Goal: Task Accomplishment & Management: Use online tool/utility

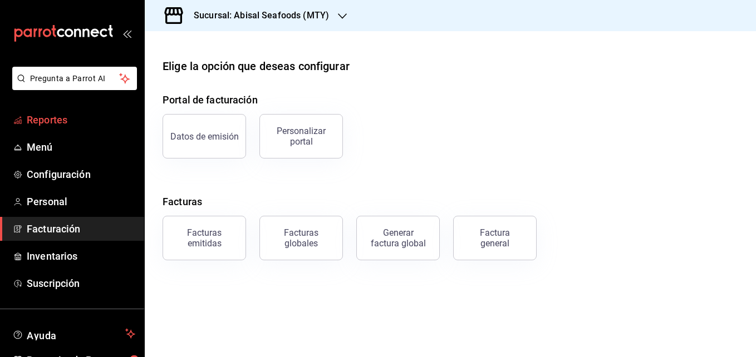
click at [67, 120] on span "Reportes" at bounding box center [81, 119] width 109 height 15
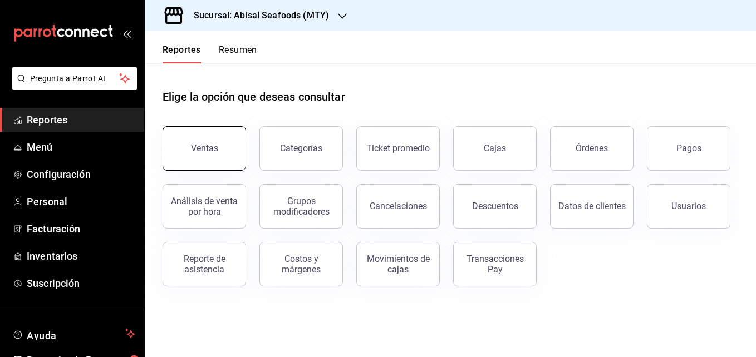
click at [195, 154] on button "Ventas" at bounding box center [205, 148] width 84 height 45
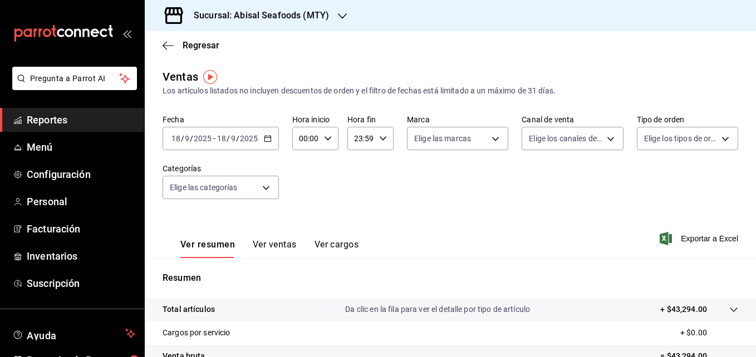
click at [272, 141] on div "[DATE] [DATE] - [DATE] [DATE]" at bounding box center [221, 138] width 116 height 23
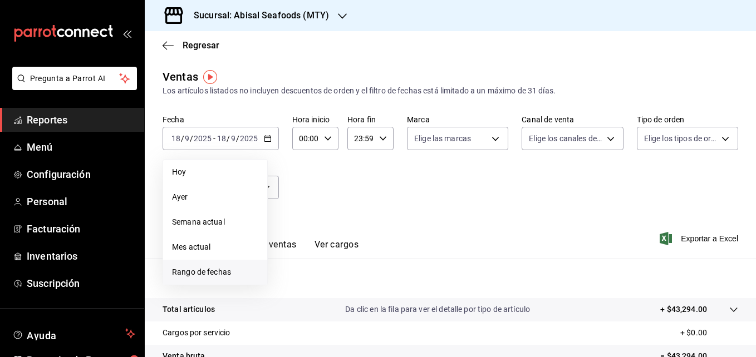
click at [202, 271] on span "Rango de fechas" at bounding box center [215, 273] width 86 height 12
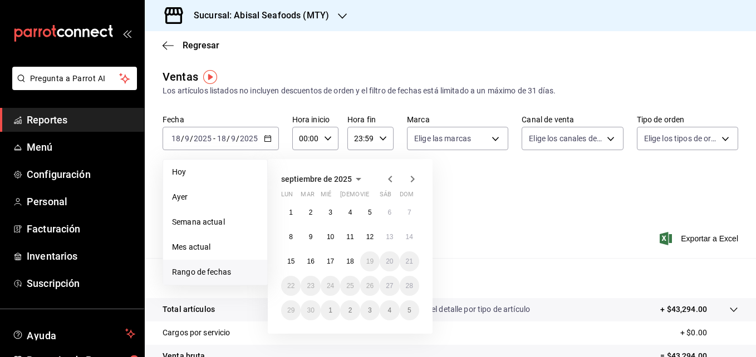
click at [389, 173] on icon "button" at bounding box center [390, 179] width 13 height 13
click at [364, 210] on button "1" at bounding box center [369, 213] width 19 height 20
click at [406, 309] on abbr "31" at bounding box center [409, 311] width 7 height 8
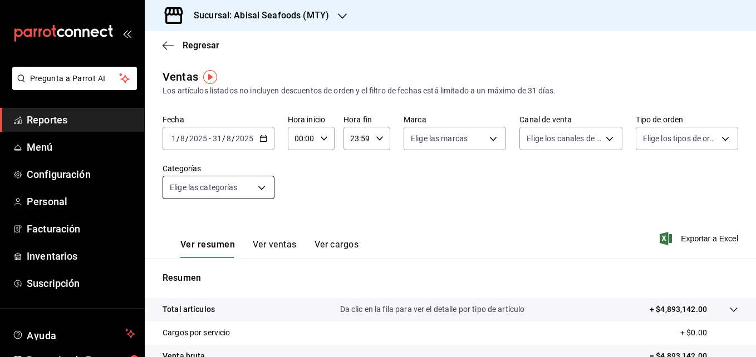
click at [233, 182] on body "Pregunta a Parrot AI Reportes Menú Configuración Personal Facturación Inventari…" at bounding box center [378, 178] width 756 height 357
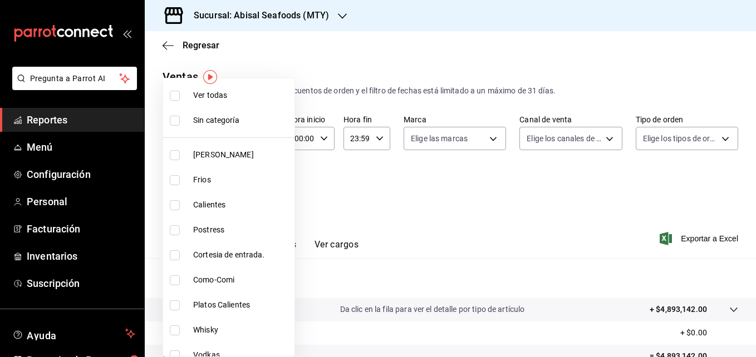
click at [232, 154] on span "[PERSON_NAME]" at bounding box center [241, 155] width 97 height 12
type input "dc1406b1-7613-47b0-a8b4-68281d8a8274"
checkbox input "true"
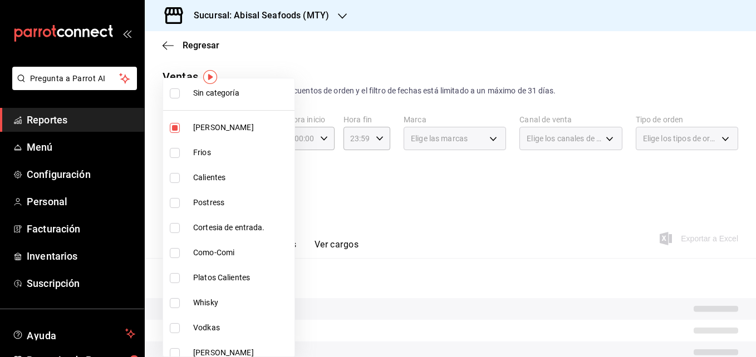
scroll to position [28, 0]
click at [237, 297] on span "Whisky" at bounding box center [241, 302] width 97 height 12
type input "dc1406b1-7613-47b0-a8b4-68281d8a8274,2d94e37c-712f-4483-9bdc-10796f97823f"
checkbox input "true"
click at [234, 320] on li "Vodkas" at bounding box center [228, 327] width 131 height 25
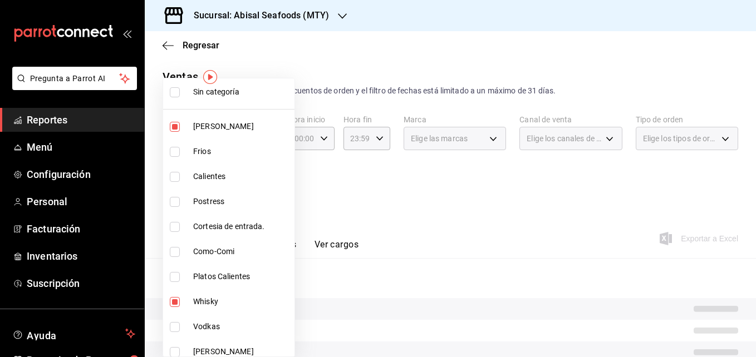
type input "dc1406b1-7613-47b0-a8b4-68281d8a8274,2d94e37c-712f-4483-9bdc-10796f97823f,a5bf3…"
checkbox input "true"
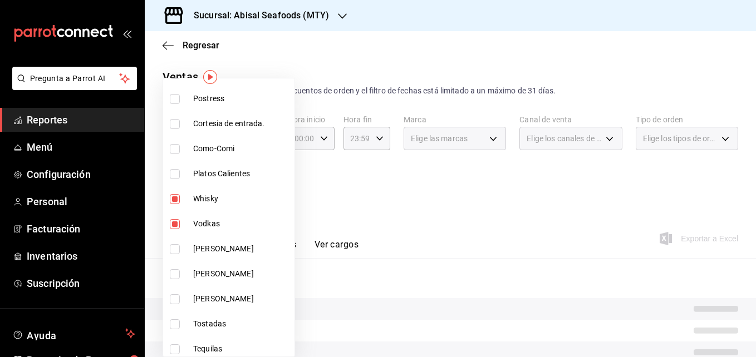
scroll to position [134, 0]
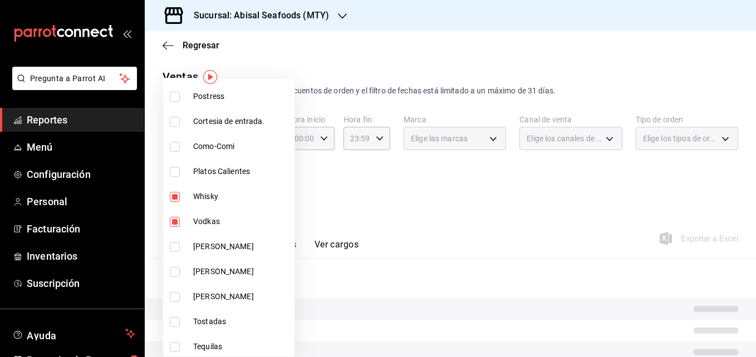
click at [214, 249] on span "[PERSON_NAME]" at bounding box center [241, 247] width 97 height 12
type input "dc1406b1-7613-47b0-a8b4-68281d8a8274,2d94e37c-712f-4483-9bdc-10796f97823f,a5bf3…"
checkbox input "true"
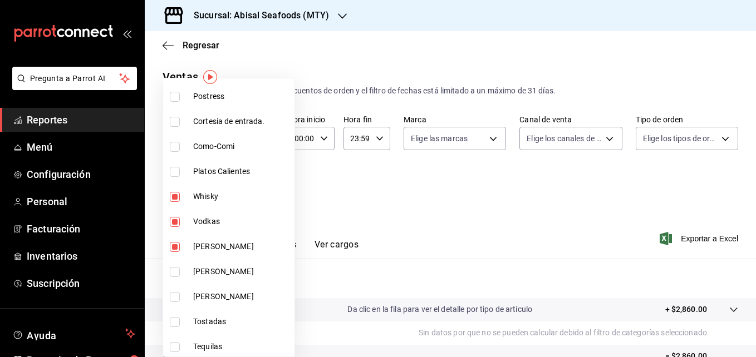
click at [217, 271] on span "[PERSON_NAME]" at bounding box center [241, 272] width 97 height 12
type input "dc1406b1-7613-47b0-a8b4-68281d8a8274,2d94e37c-712f-4483-9bdc-10796f97823f,a5bf3…"
checkbox input "true"
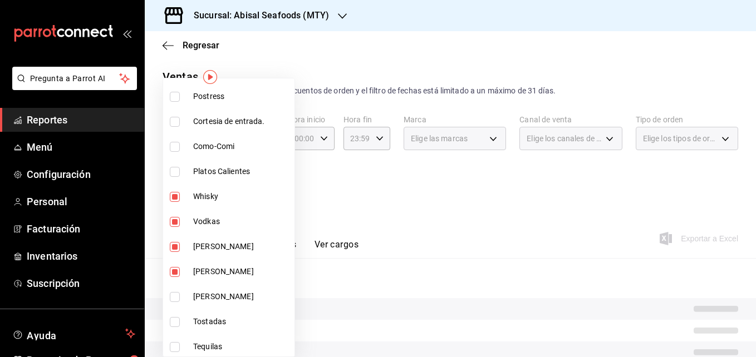
click at [217, 297] on span "[PERSON_NAME]" at bounding box center [241, 297] width 97 height 12
type input "dc1406b1-7613-47b0-a8b4-68281d8a8274,2d94e37c-712f-4483-9bdc-10796f97823f,a5bf3…"
checkbox input "true"
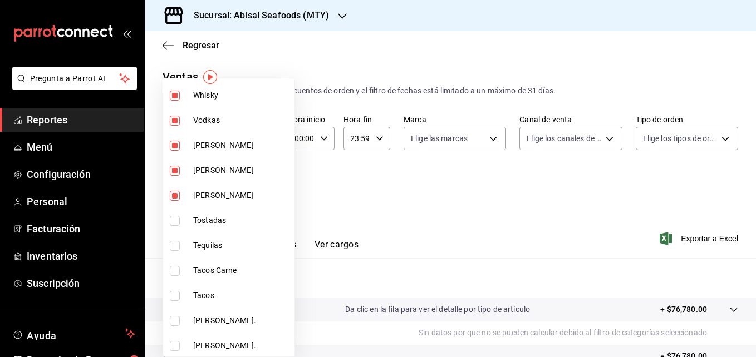
scroll to position [239, 0]
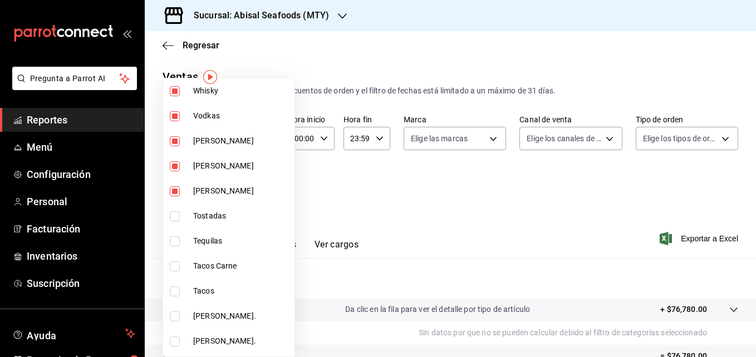
click at [216, 234] on li "Tequilas" at bounding box center [228, 241] width 131 height 25
type input "dc1406b1-7613-47b0-a8b4-68281d8a8274,2d94e37c-712f-4483-9bdc-10796f97823f,a5bf3…"
checkbox input "true"
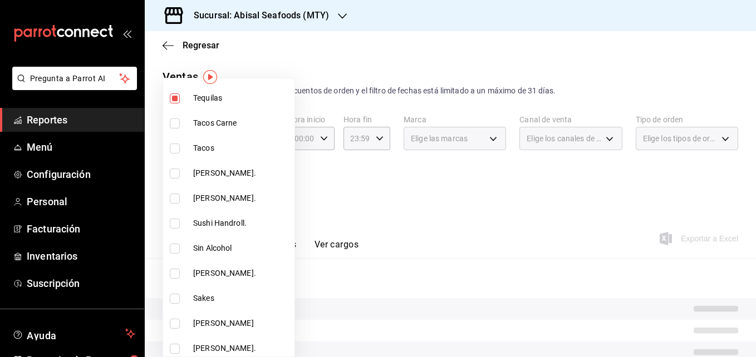
scroll to position [384, 0]
click at [217, 254] on li "Sin Alcohol" at bounding box center [228, 247] width 131 height 25
type input "dc1406b1-7613-47b0-a8b4-68281d8a8274,2d94e37c-712f-4483-9bdc-10796f97823f,a5bf3…"
checkbox input "true"
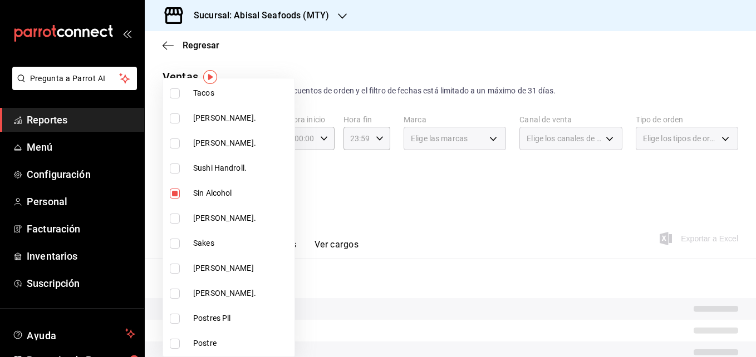
scroll to position [439, 0]
click at [217, 266] on span "[PERSON_NAME]" at bounding box center [241, 268] width 97 height 12
type input "dc1406b1-7613-47b0-a8b4-68281d8a8274,2d94e37c-712f-4483-9bdc-10796f97823f,a5bf3…"
checkbox input "true"
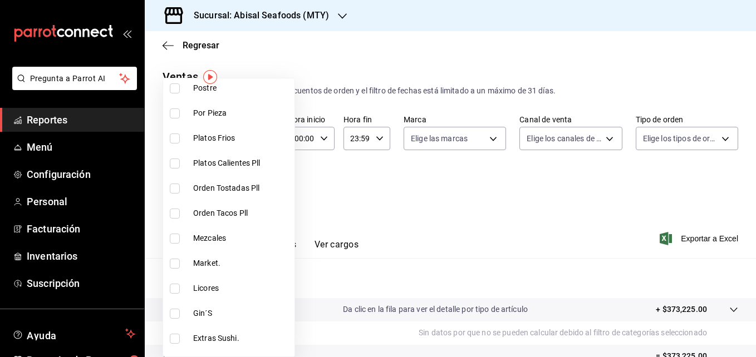
scroll to position [694, 0]
click at [216, 247] on li "Mezcales" at bounding box center [228, 238] width 131 height 25
type input "dc1406b1-7613-47b0-a8b4-68281d8a8274,2d94e37c-712f-4483-9bdc-10796f97823f,a5bf3…"
checkbox input "true"
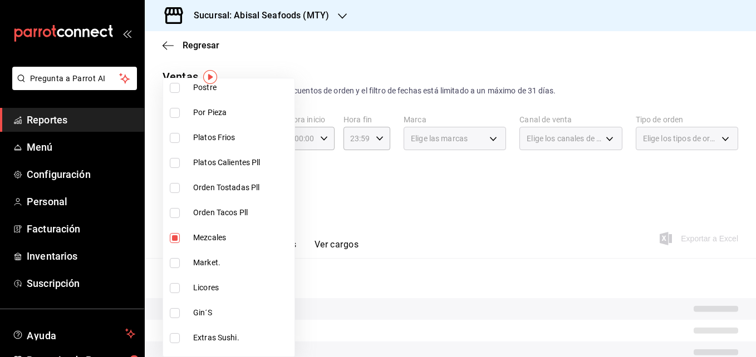
click at [218, 290] on span "Licores" at bounding box center [241, 288] width 97 height 12
type input "dc1406b1-7613-47b0-a8b4-68281d8a8274,2d94e37c-712f-4483-9bdc-10796f97823f,a5bf3…"
checkbox input "true"
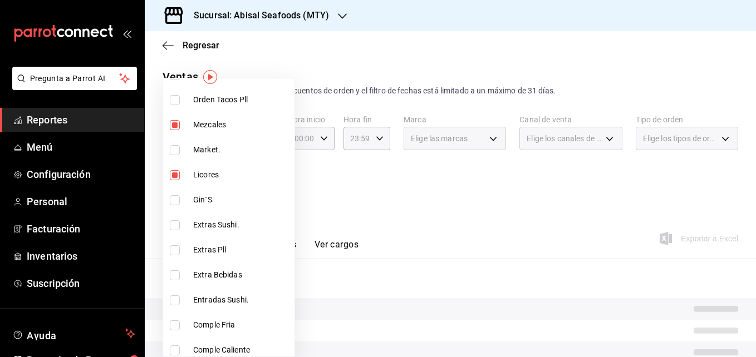
scroll to position [807, 0]
click at [219, 266] on li "Extra Bebidas" at bounding box center [228, 274] width 131 height 25
type input "dc1406b1-7613-47b0-a8b4-68281d8a8274,2d94e37c-712f-4483-9bdc-10796f97823f,a5bf3…"
checkbox input "true"
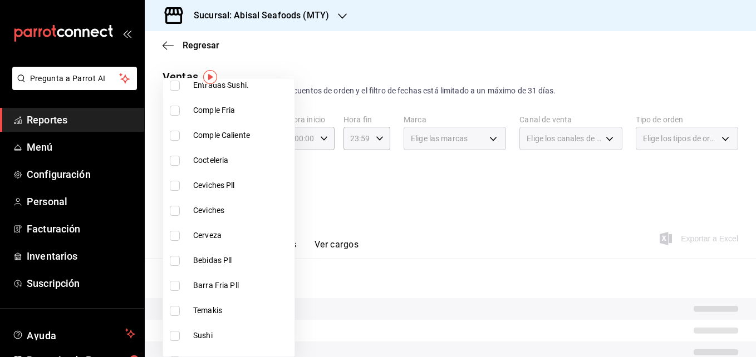
scroll to position [1023, 0]
click at [219, 239] on span "Cerveza" at bounding box center [241, 235] width 97 height 12
type input "dc1406b1-7613-47b0-a8b4-68281d8a8274,2d94e37c-712f-4483-9bdc-10796f97823f,a5bf3…"
checkbox input "true"
click at [223, 266] on li "Bebidas Pll" at bounding box center [228, 259] width 131 height 25
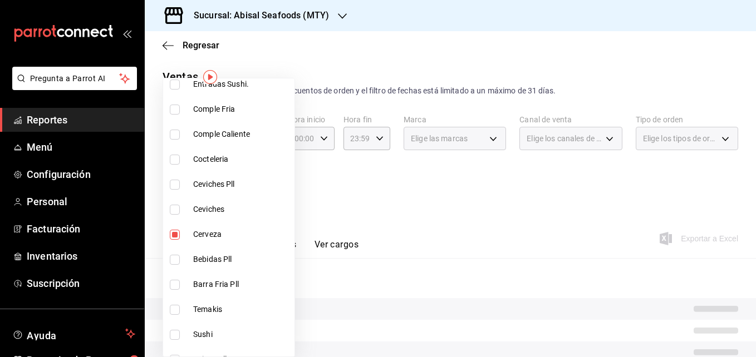
type input "dc1406b1-7613-47b0-a8b4-68281d8a8274,2d94e37c-712f-4483-9bdc-10796f97823f,a5bf3…"
checkbox input "true"
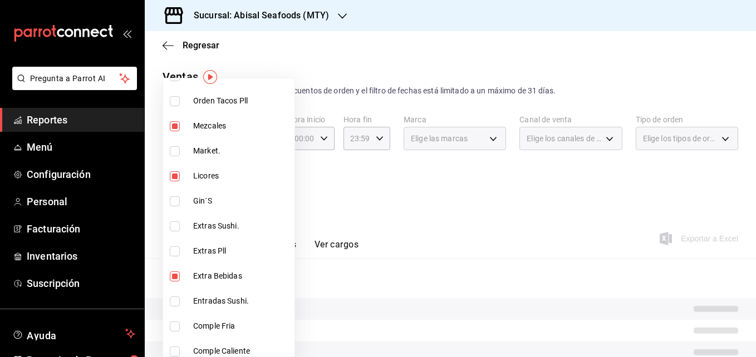
scroll to position [804, 0]
click at [209, 213] on li "Gin´S" at bounding box center [228, 202] width 131 height 25
type input "dc1406b1-7613-47b0-a8b4-68281d8a8274,2d94e37c-712f-4483-9bdc-10796f97823f,a5bf3…"
checkbox input "true"
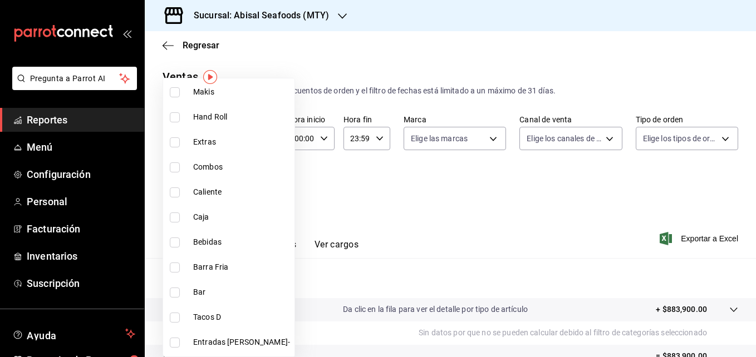
scroll to position [1492, 0]
click at [223, 238] on span "Bebidas" at bounding box center [241, 242] width 97 height 12
type input "dc1406b1-7613-47b0-a8b4-68281d8a8274,2d94e37c-712f-4483-9bdc-10796f97823f,a5bf3…"
checkbox input "true"
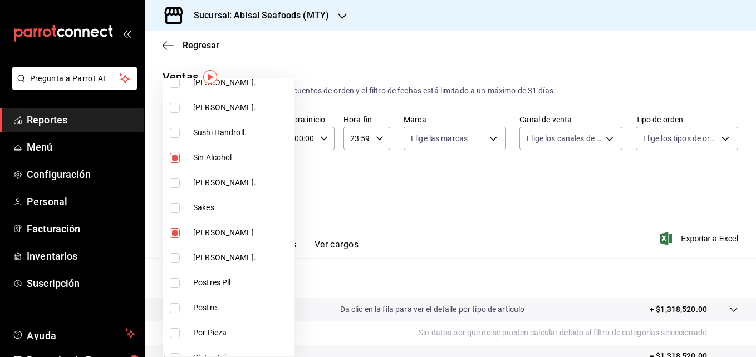
scroll to position [472, 0]
click at [220, 215] on li "Sakes" at bounding box center [228, 209] width 131 height 25
type input "dc1406b1-7613-47b0-a8b4-68281d8a8274,2d94e37c-712f-4483-9bdc-10796f97823f,a5bf3…"
checkbox input "true"
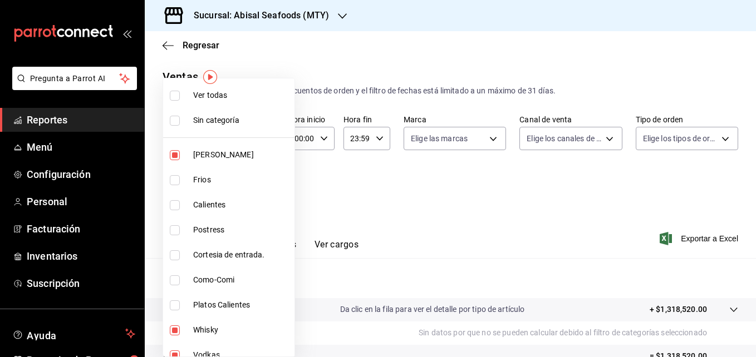
click at [349, 198] on div at bounding box center [378, 178] width 756 height 357
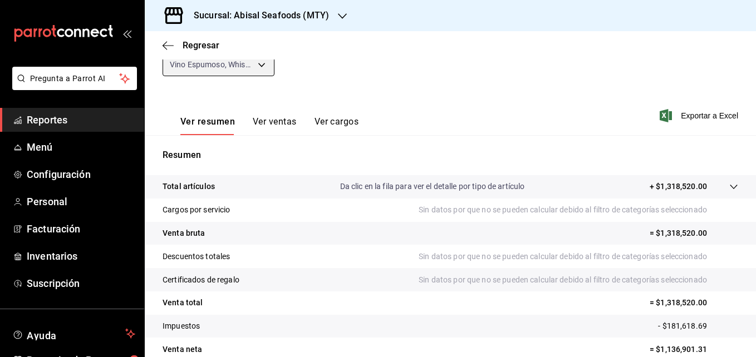
scroll to position [176, 0]
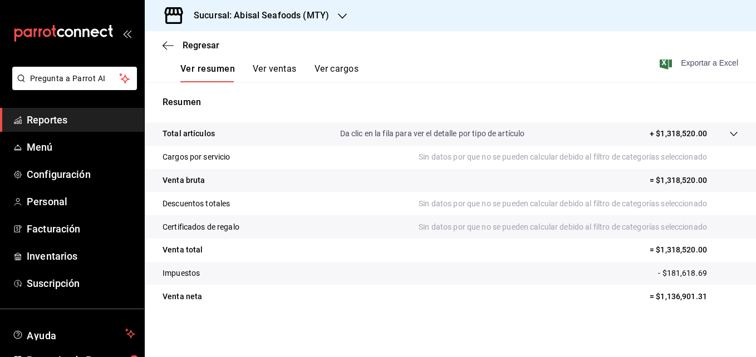
click at [689, 67] on span "Exportar a Excel" at bounding box center [700, 62] width 76 height 13
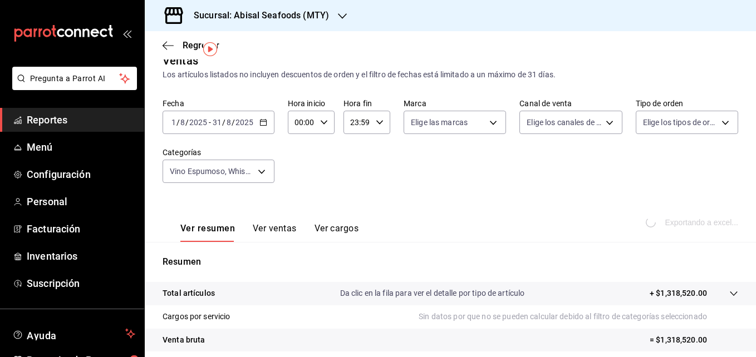
scroll to position [0, 0]
